Goal: Task Accomplishment & Management: Use online tool/utility

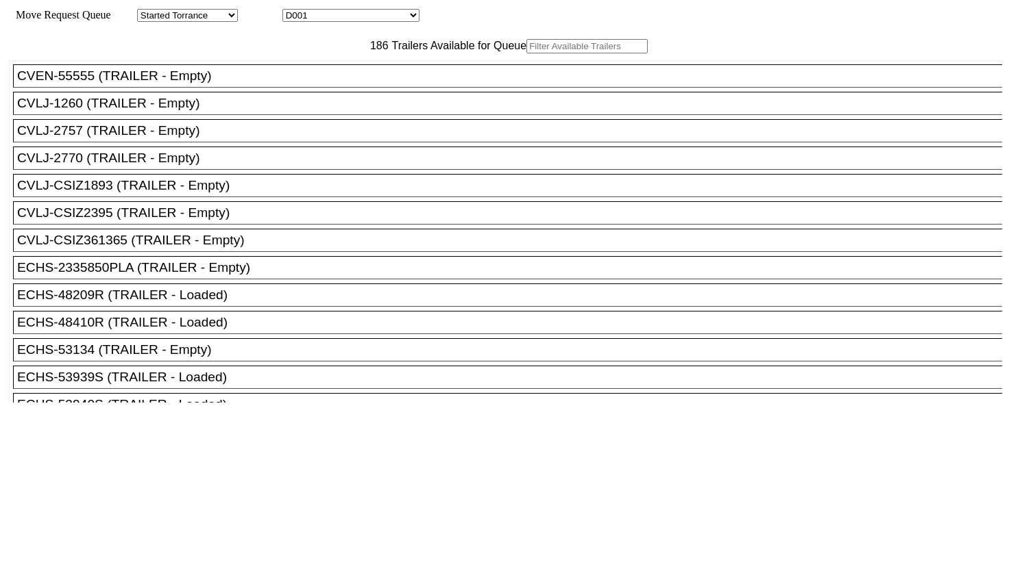
click at [526, 53] on input "text" at bounding box center [586, 46] width 121 height 14
paste input "GMEP53641"
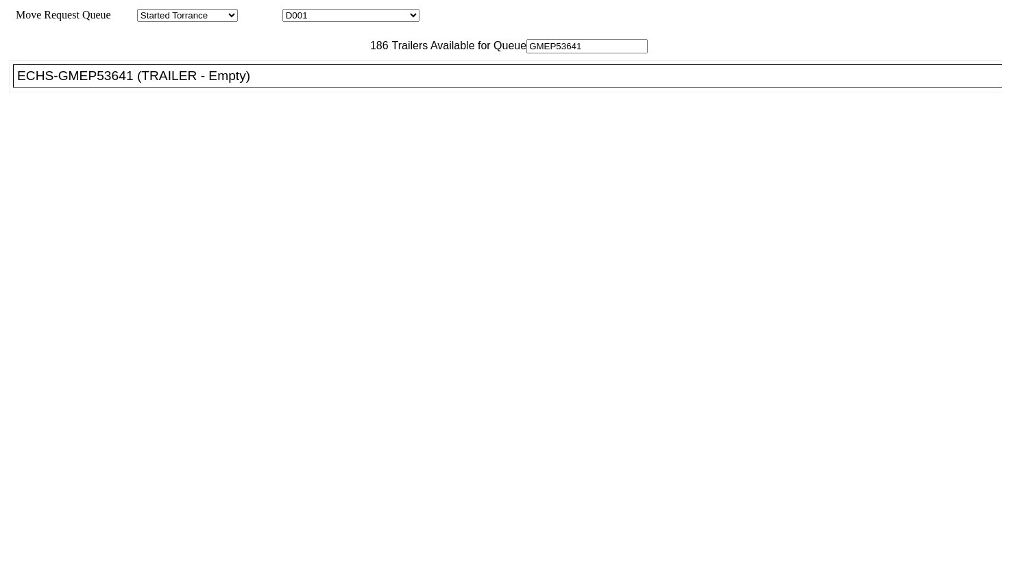
type input "GMEP53641"
click at [329, 84] on div "ECHS-GMEP53641 (TRAILER - Empty)" at bounding box center [513, 76] width 993 height 15
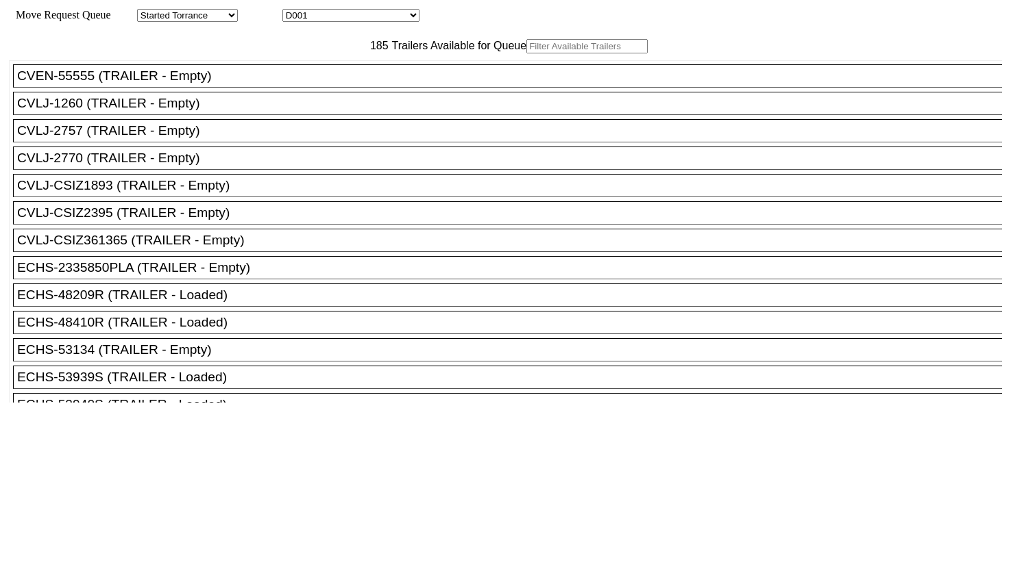
click at [526, 53] on input "text" at bounding box center [586, 46] width 121 height 14
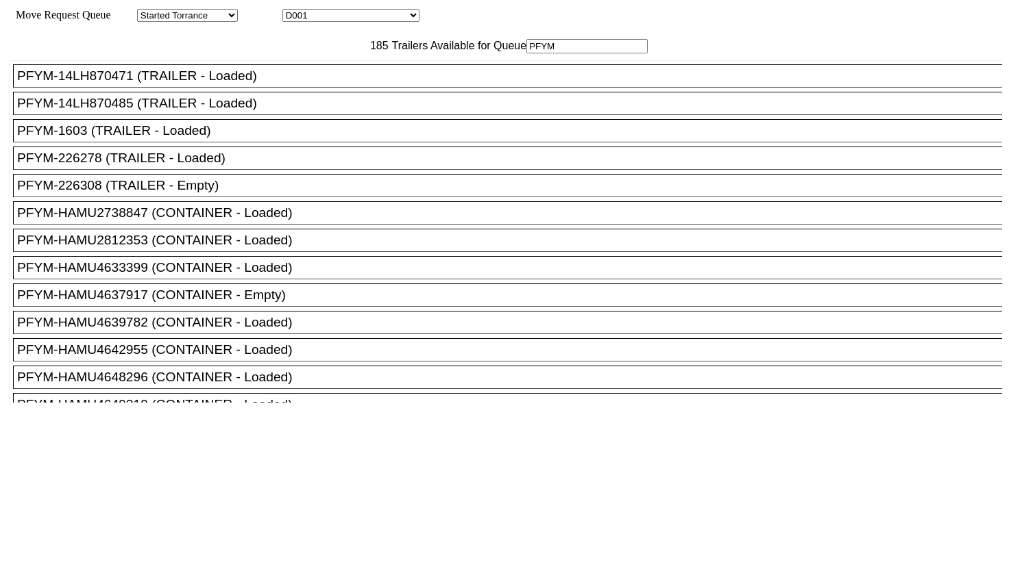
type input "PFYM"
click at [204, 193] on div "PFYM-226308 (TRAILER - Empty)" at bounding box center [513, 185] width 993 height 15
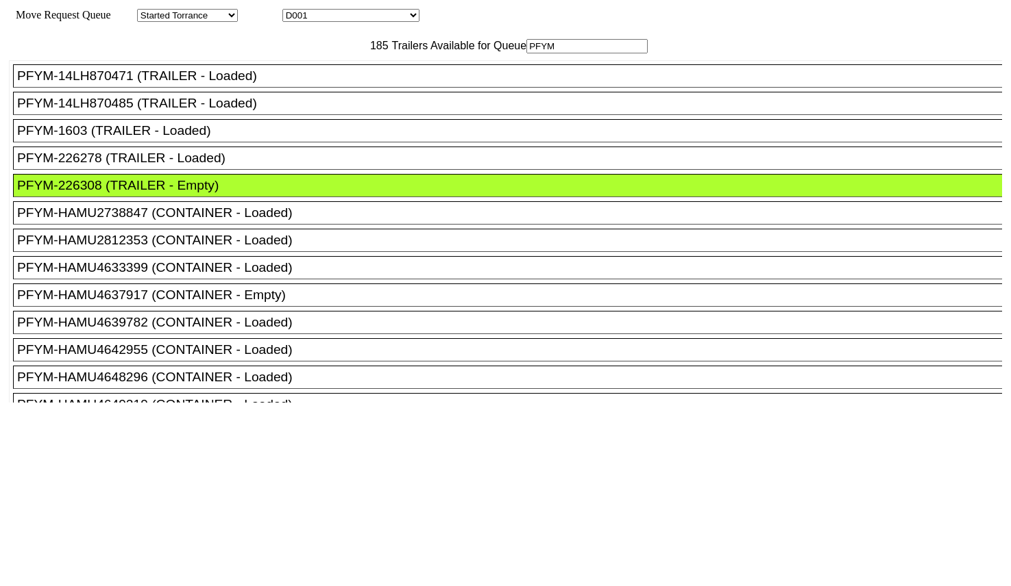
drag, startPoint x: 323, startPoint y: 71, endPoint x: 175, endPoint y: 66, distance: 147.4
click at [175, 53] on div "185 Trailers Available for Queue PFYM" at bounding box center [505, 46] width 993 height 14
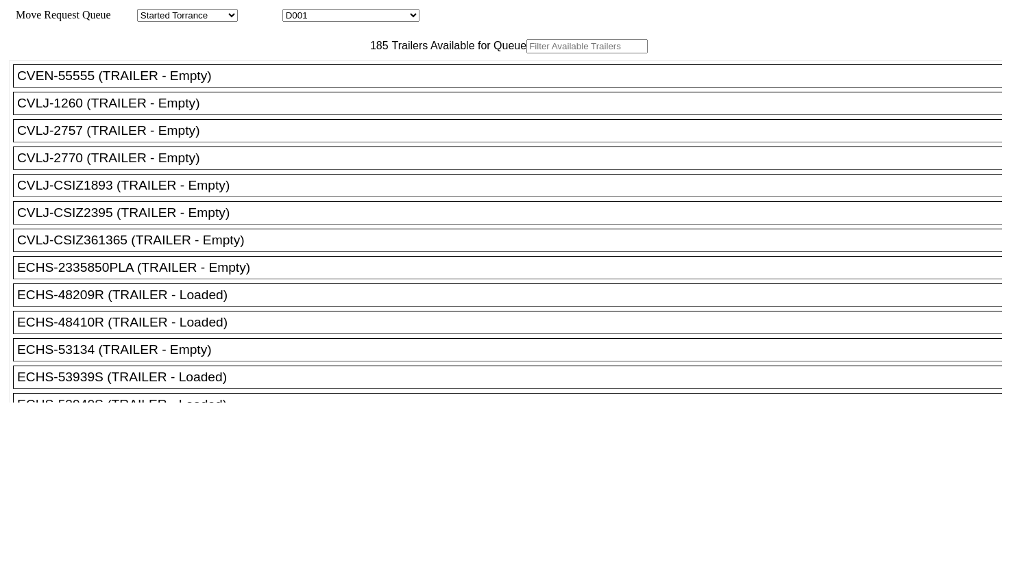
type input "G"
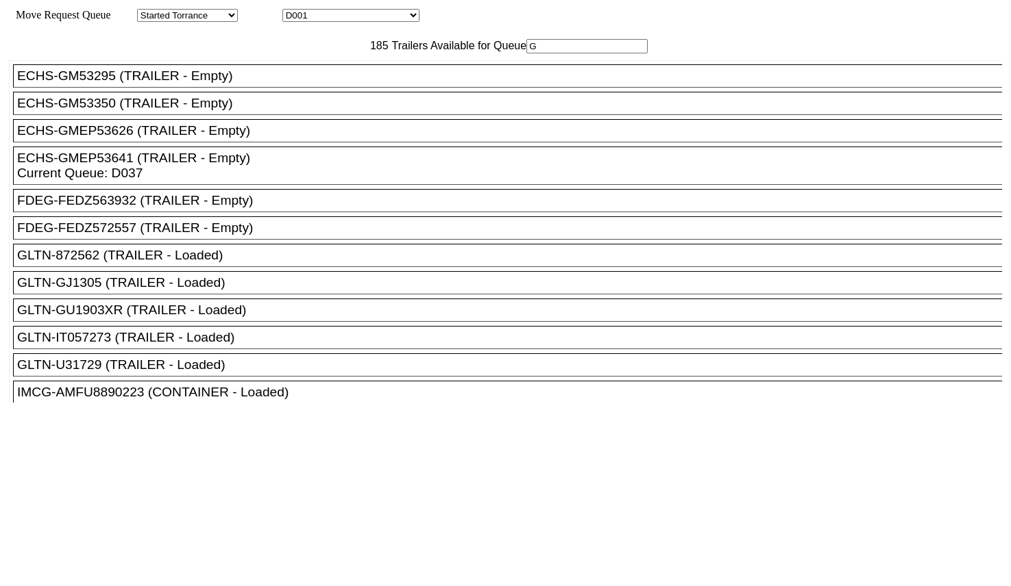
drag, startPoint x: 293, startPoint y: 79, endPoint x: 265, endPoint y: 84, distance: 27.8
click at [266, 53] on div "185 Trailers Available for Queue G" at bounding box center [505, 46] width 993 height 14
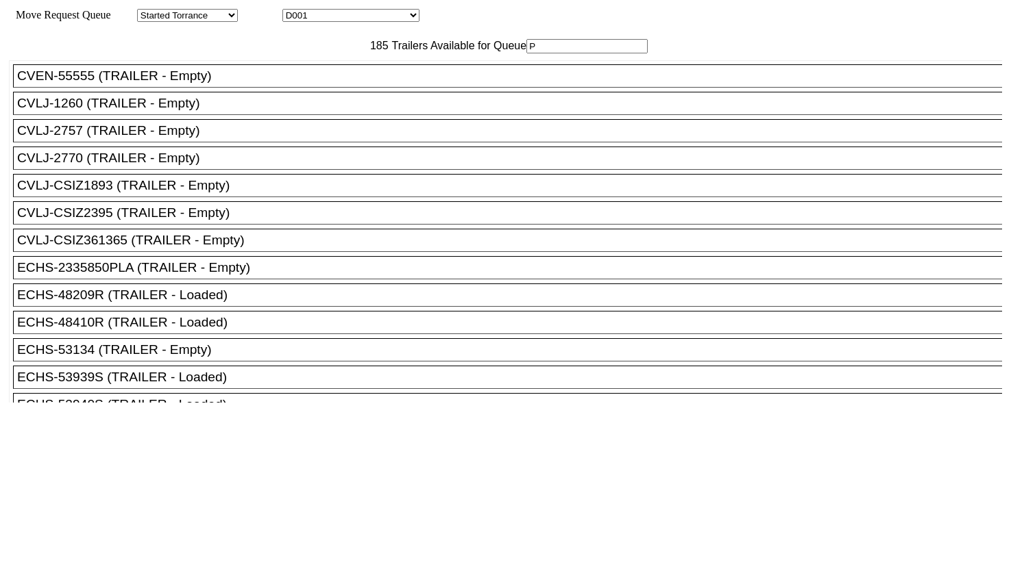
click at [526, 53] on input "P" at bounding box center [586, 46] width 121 height 14
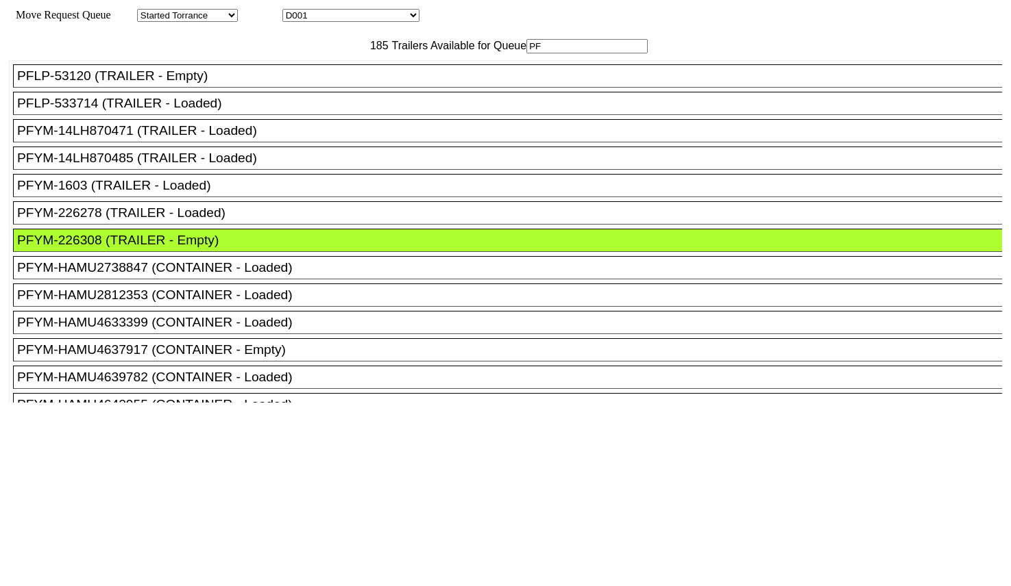
type input "PF"
click at [232, 248] on div "PFYM-226308 (TRAILER - Empty)" at bounding box center [513, 240] width 993 height 15
